Goal: Task Accomplishment & Management: Manage account settings

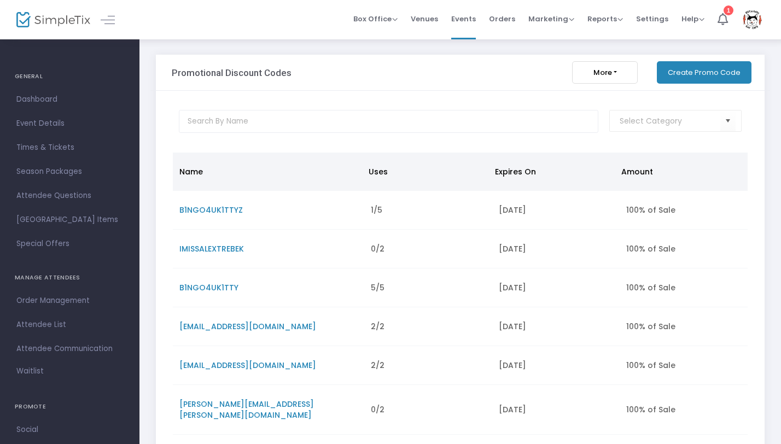
click at [696, 72] on button "Create Promo Code" at bounding box center [704, 72] width 95 height 22
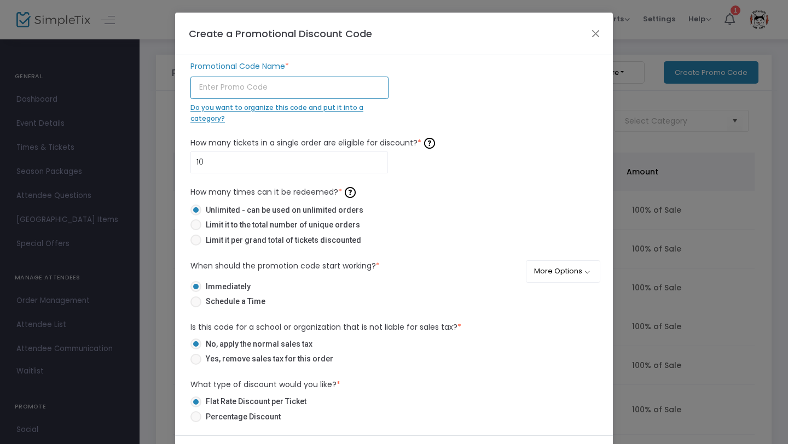
click at [282, 85] on input "text" at bounding box center [289, 88] width 198 height 22
type input "g"
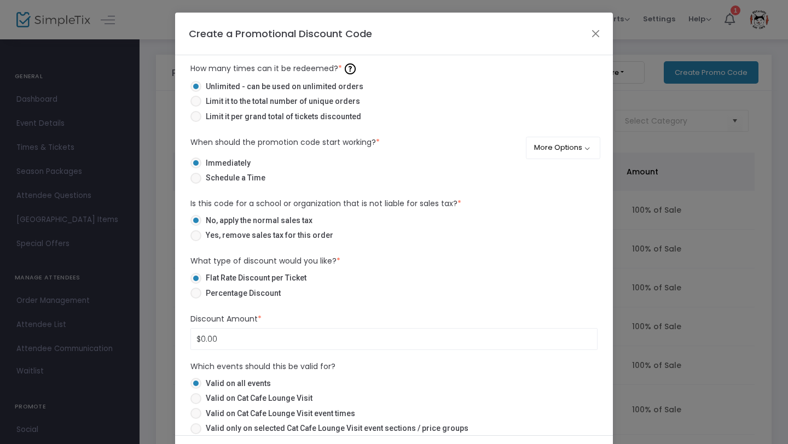
scroll to position [131, 0]
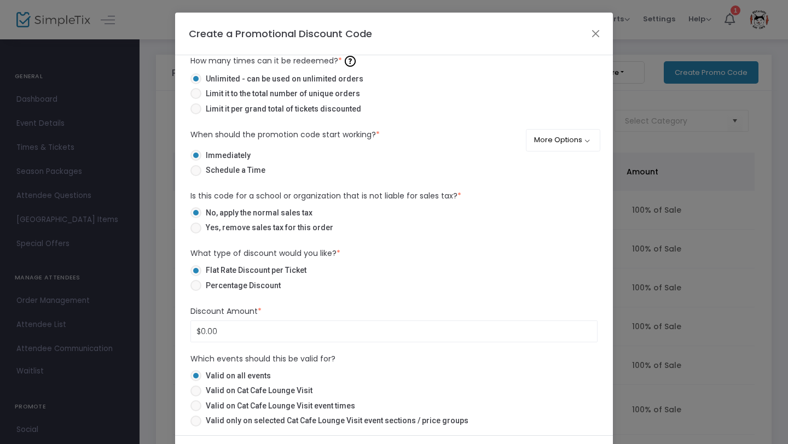
type input "GATOCASH"
click at [194, 229] on span at bounding box center [195, 228] width 11 height 11
click at [195, 234] on input "Yes, remove sales tax for this order" at bounding box center [195, 234] width 1 height 1
radio input "true"
click at [193, 284] on span at bounding box center [195, 285] width 11 height 11
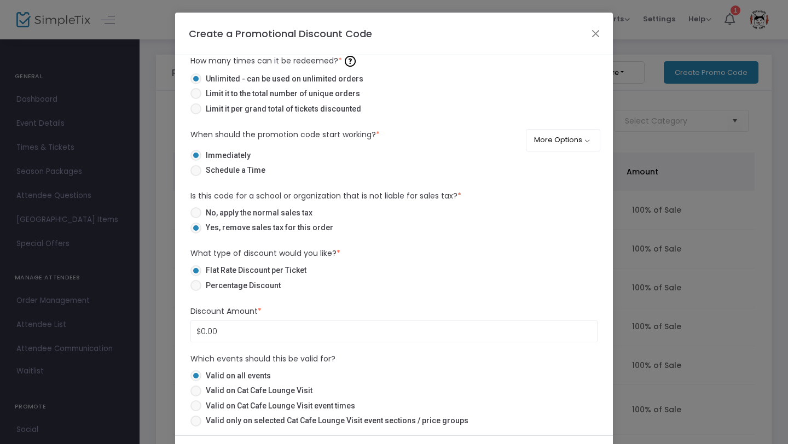
click at [195, 291] on input "Percentage Discount" at bounding box center [195, 291] width 1 height 1
radio input "true"
click at [271, 337] on input "0" at bounding box center [394, 331] width 406 height 21
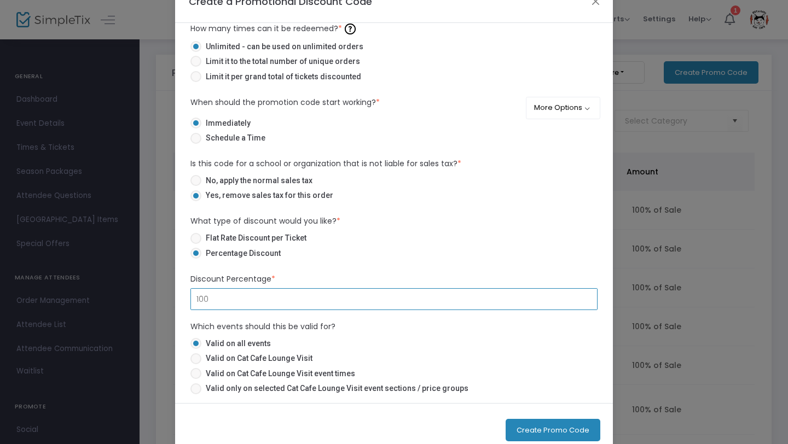
scroll to position [36, 0]
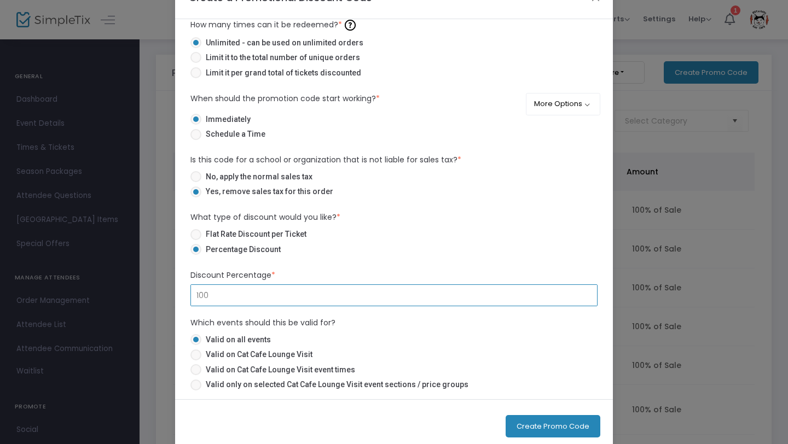
type input "100.00%"
click at [196, 352] on span at bounding box center [195, 355] width 11 height 11
click at [196, 360] on input "Valid on Cat Cafe Lounge Visit" at bounding box center [195, 360] width 1 height 1
radio input "true"
click at [546, 425] on button "Create Promo Code" at bounding box center [552, 426] width 95 height 22
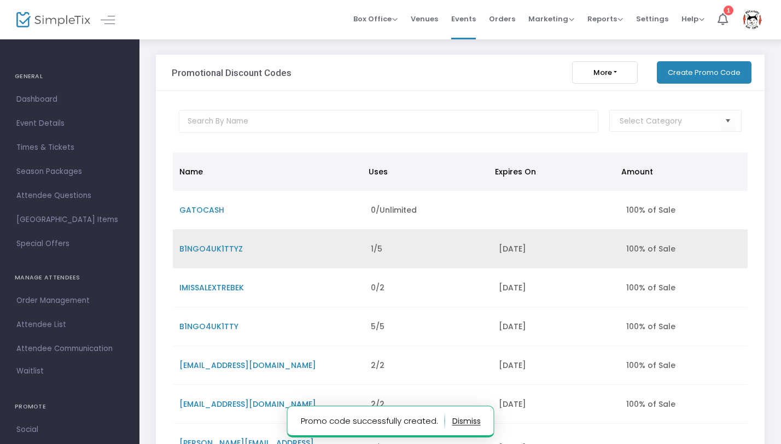
click at [230, 248] on span "B1NGO4UK1TTYZ" at bounding box center [210, 248] width 63 height 11
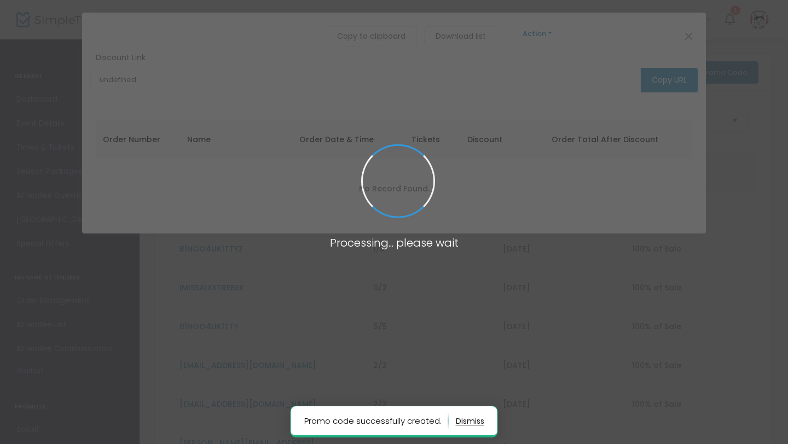
type input "[URL][DOMAIN_NAME]"
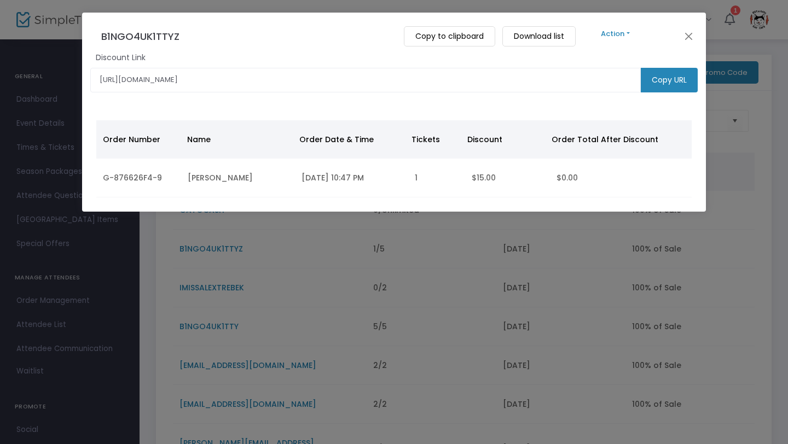
click at [624, 31] on button "Action" at bounding box center [616, 34] width 66 height 12
click at [688, 34] on button "Close" at bounding box center [689, 36] width 14 height 14
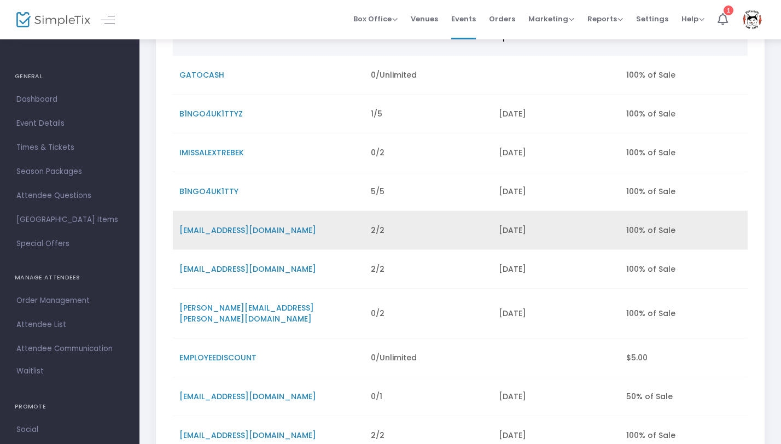
scroll to position [135, 0]
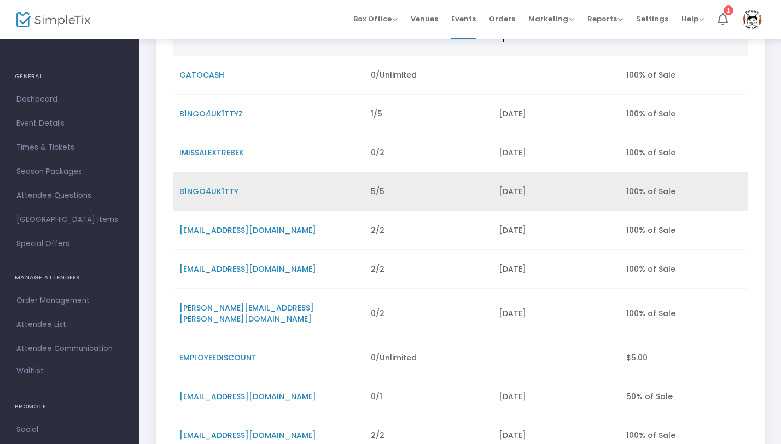
click at [209, 195] on span "B1NGO4UK1TTY" at bounding box center [208, 191] width 59 height 11
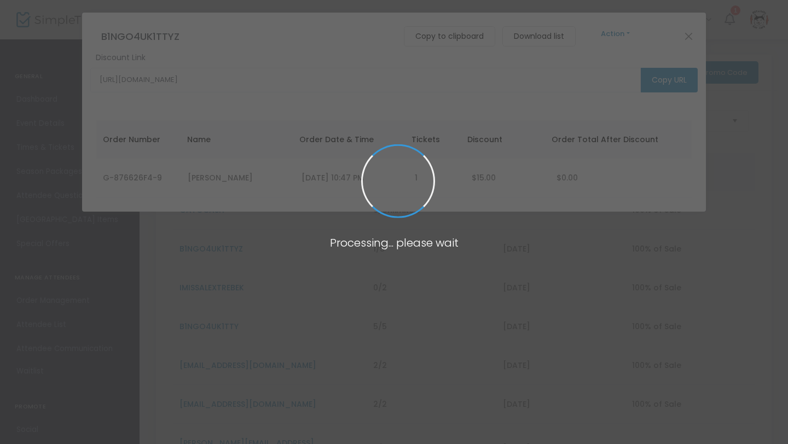
type input "[URL][DOMAIN_NAME]"
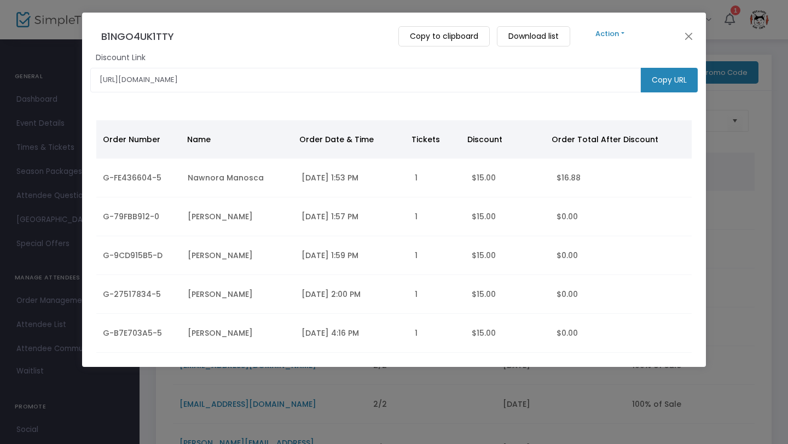
click at [616, 28] on button "Action" at bounding box center [610, 34] width 66 height 12
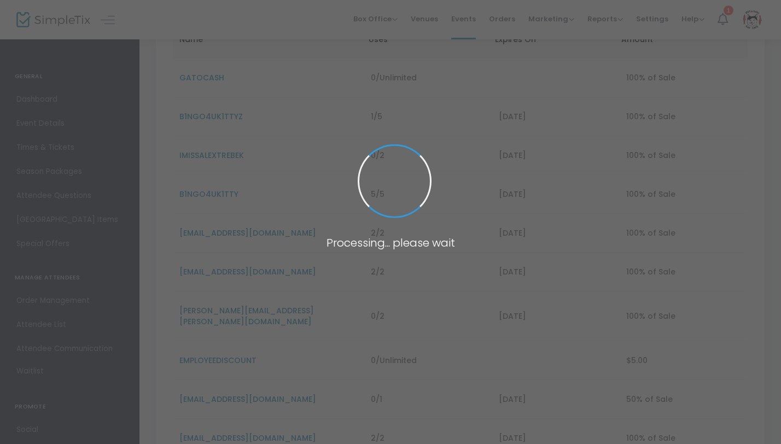
scroll to position [135, 0]
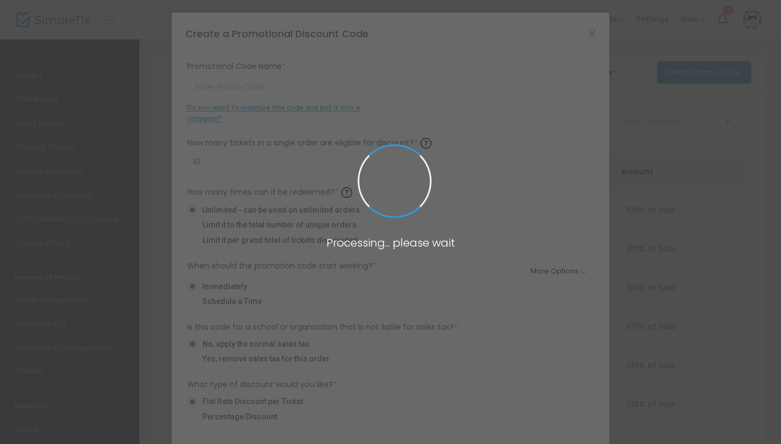
type input "B1NGO4UK1TTY"
type input "1"
radio input "false"
radio input "true"
radio input "false"
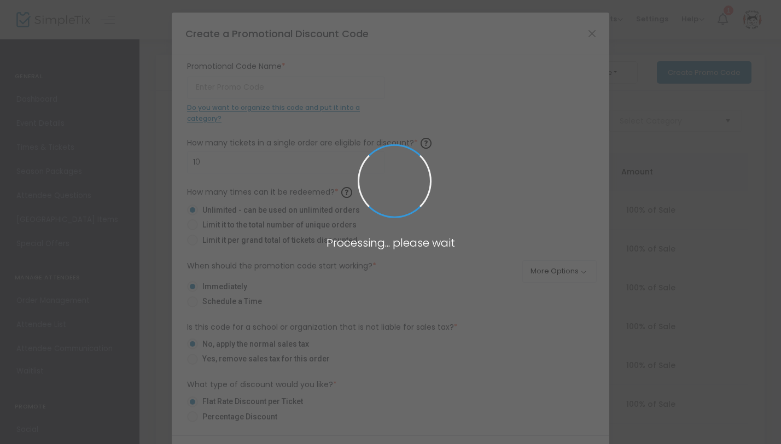
radio input "true"
type input "100.00%"
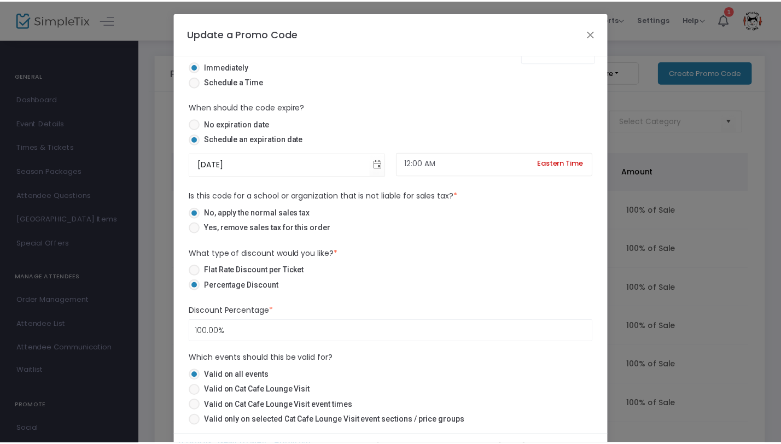
scroll to position [0, 0]
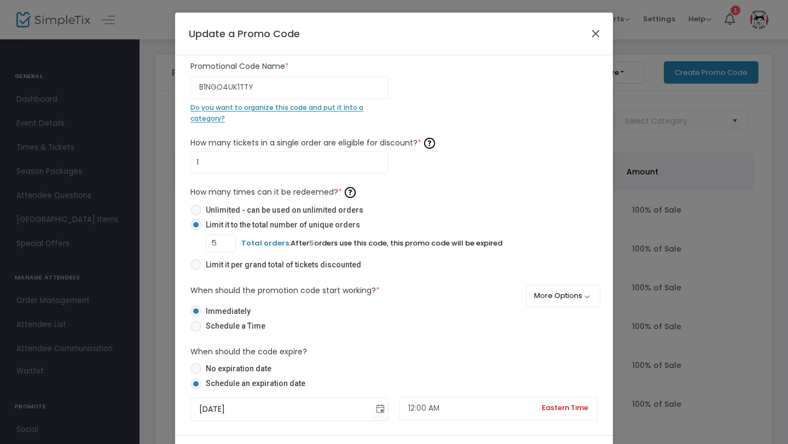
click at [592, 33] on button "Close" at bounding box center [596, 33] width 14 height 14
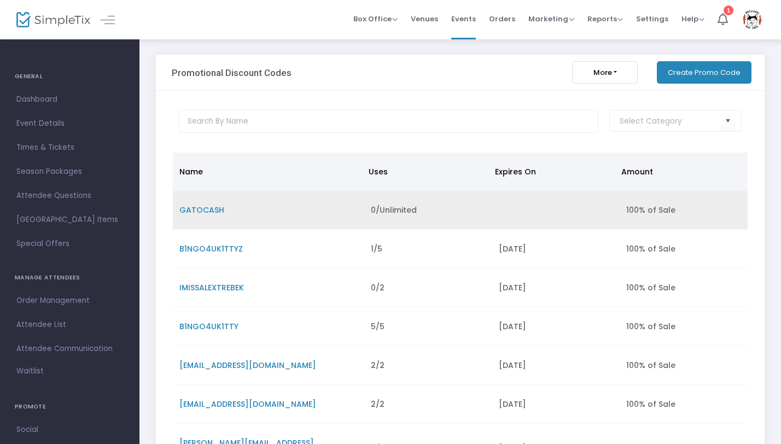
click at [197, 209] on span "GATOCASH" at bounding box center [201, 210] width 45 height 11
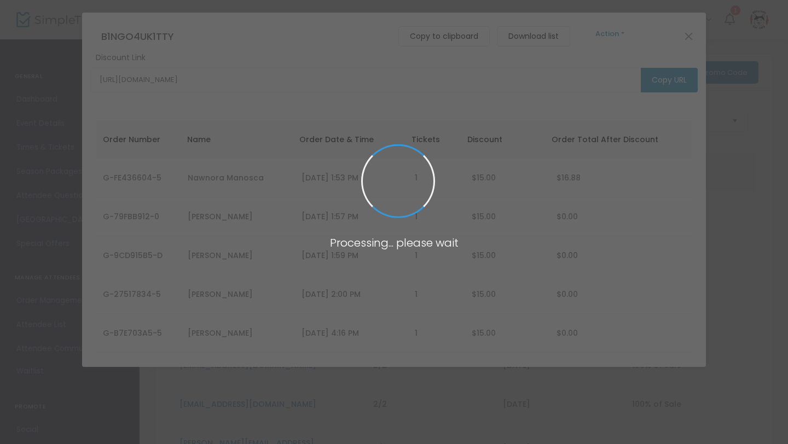
type input "[URL][DOMAIN_NAME]"
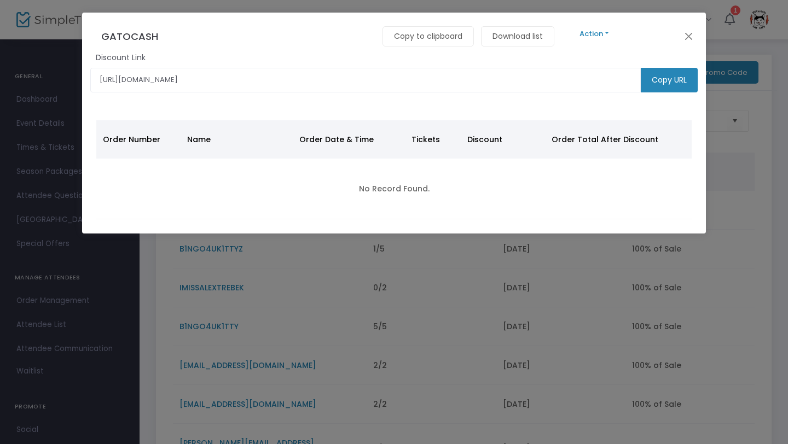
click at [602, 30] on button "Action" at bounding box center [594, 34] width 66 height 12
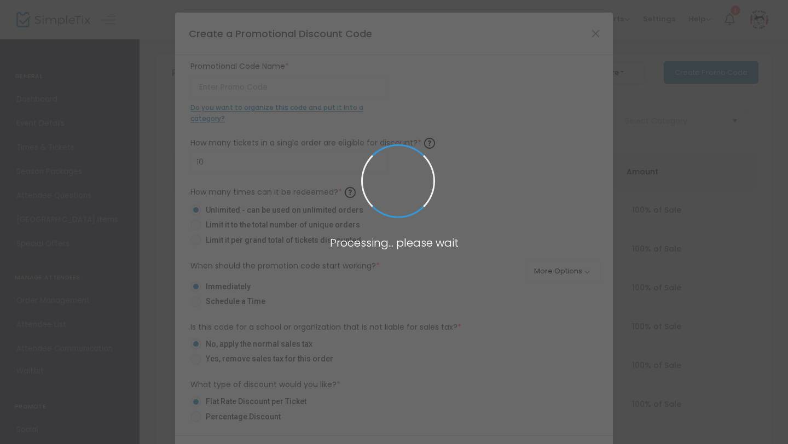
type input "GATOCASH"
radio input "false"
radio input "true"
radio input "false"
radio input "true"
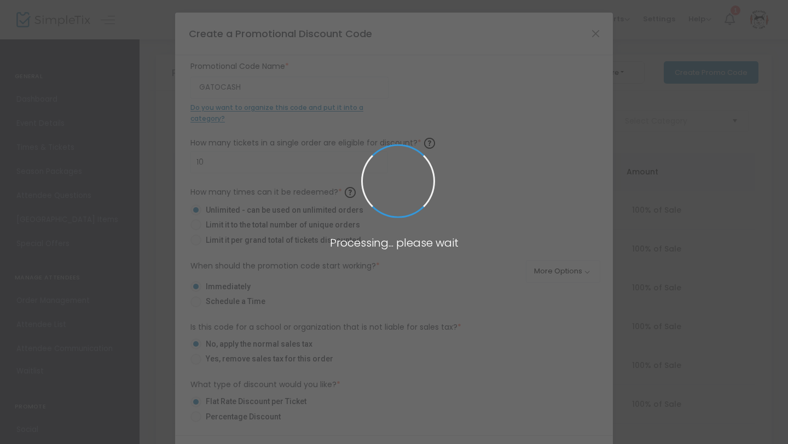
type input "100.00%"
radio input "false"
radio input "true"
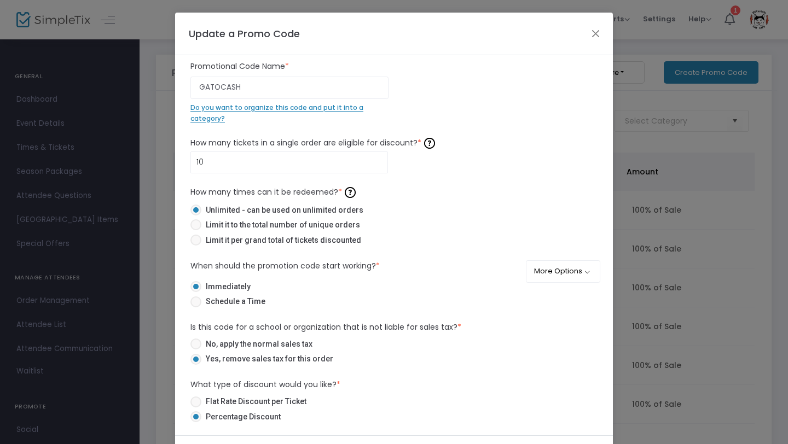
click at [193, 342] on span at bounding box center [195, 344] width 11 height 11
click at [195, 350] on input "No, apply the normal sales tax" at bounding box center [195, 350] width 1 height 1
radio input "true"
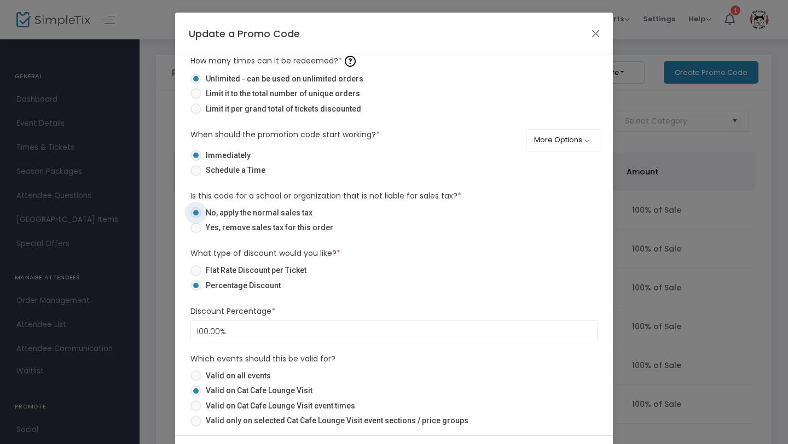
scroll to position [57, 0]
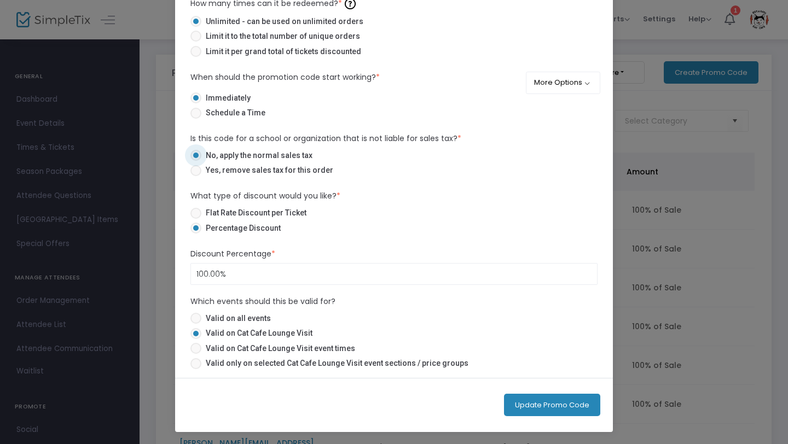
click at [545, 405] on button "Update Promo Code" at bounding box center [552, 405] width 96 height 22
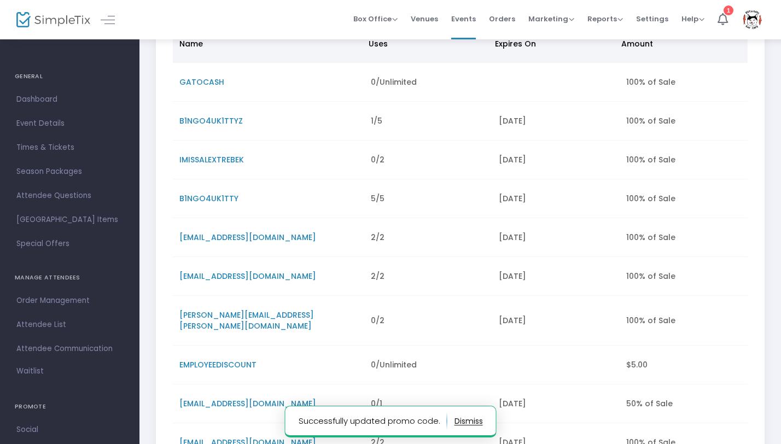
scroll to position [135, 0]
